Goal: Information Seeking & Learning: Learn about a topic

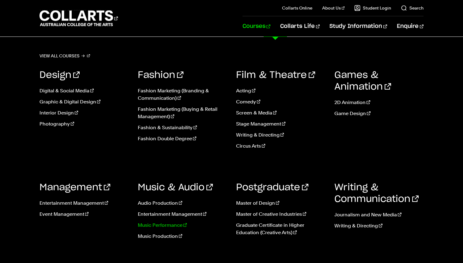
click at [165, 224] on link "Music Performance" at bounding box center [182, 224] width 89 height 7
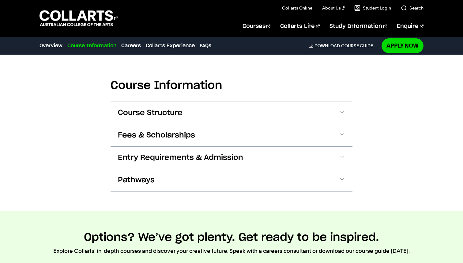
scroll to position [548, 0]
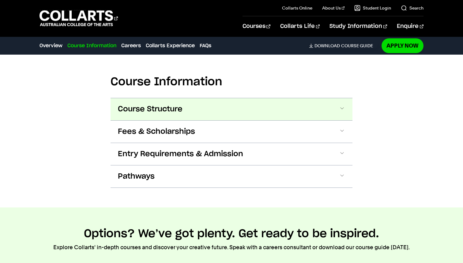
click at [165, 107] on span "Course Structure" at bounding box center [150, 109] width 65 height 10
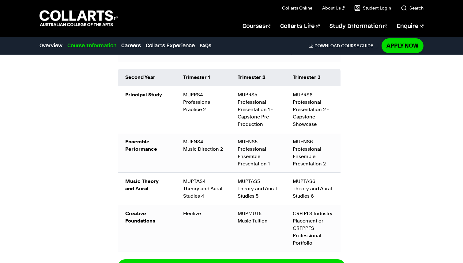
scroll to position [852, 0]
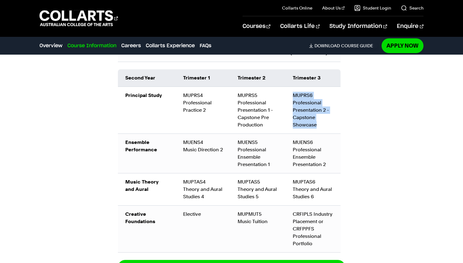
drag, startPoint x: 316, startPoint y: 123, endPoint x: 289, endPoint y: 91, distance: 42.1
click at [289, 91] on td "MUPRS6 Professional Presentation 2 - Capstone Showcase" at bounding box center [313, 109] width 55 height 47
